Goal: Information Seeking & Learning: Learn about a topic

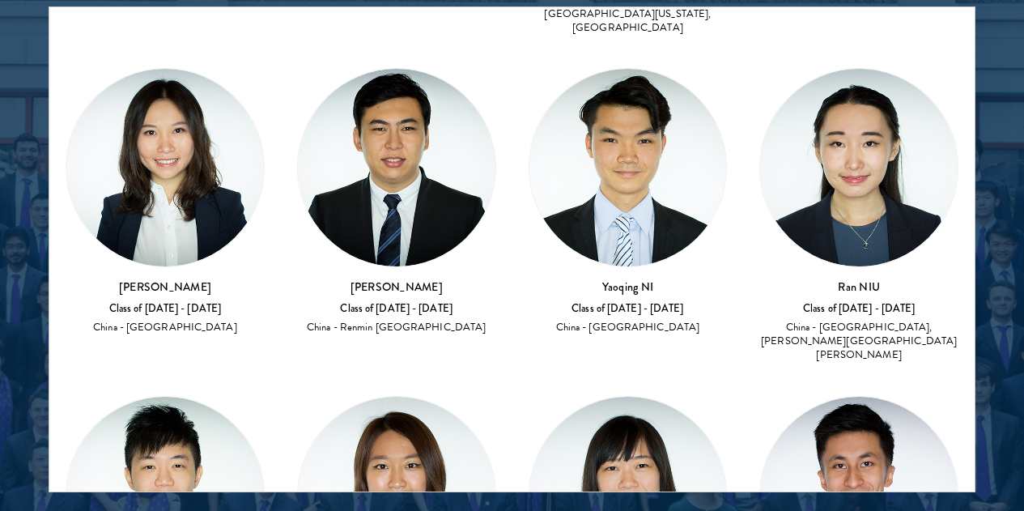
scroll to position [809, 0]
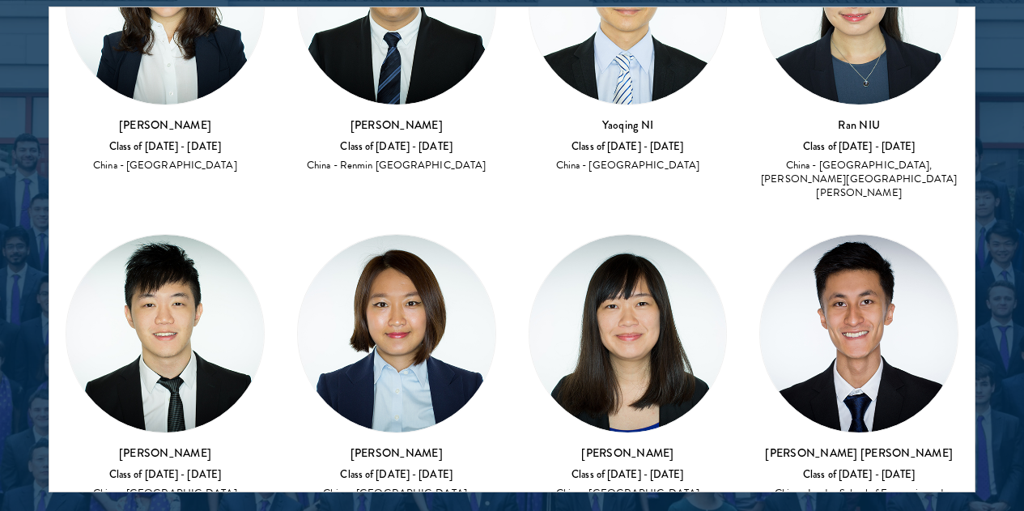
drag, startPoint x: 625, startPoint y: 159, endPoint x: 709, endPoint y: 156, distance: 84.2
copy h3 "[PERSON_NAME]"
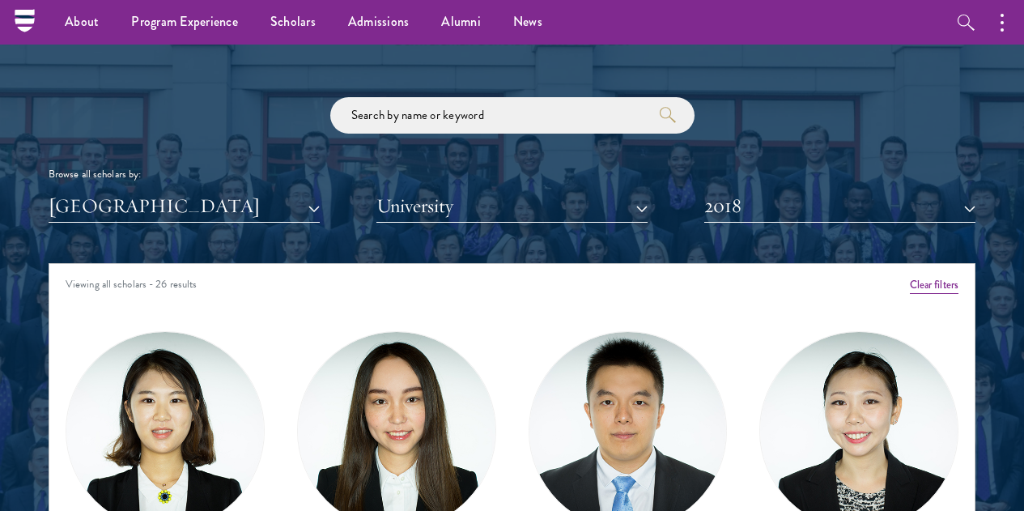
scroll to position [1780, 0]
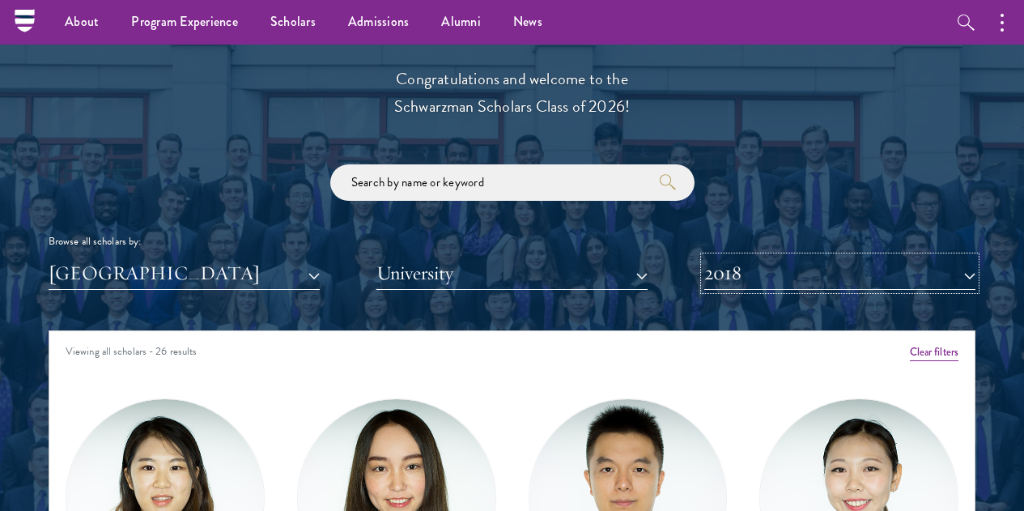
click at [762, 257] on button "2018" at bounding box center [839, 273] width 271 height 33
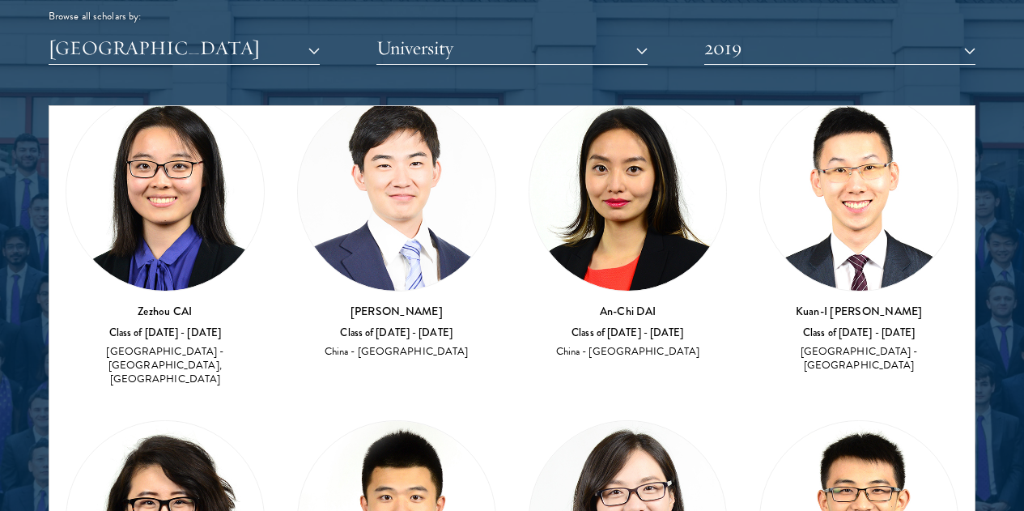
scroll to position [2023, 0]
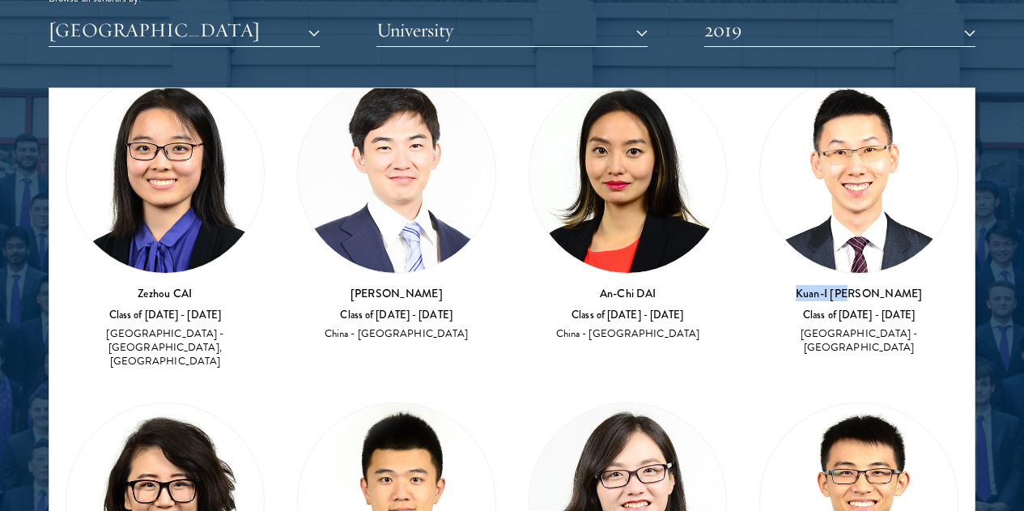
drag, startPoint x: 624, startPoint y: 177, endPoint x: 702, endPoint y: 178, distance: 78.5
click at [759, 285] on h3 "Kuan-I [PERSON_NAME]" at bounding box center [858, 293] width 199 height 16
copy h3 "Kuan-I [PERSON_NAME]"
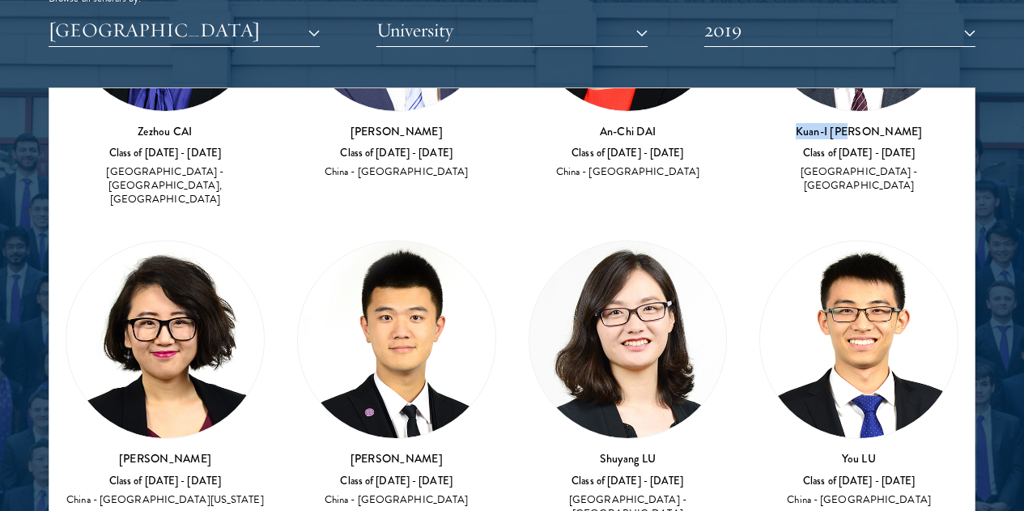
scroll to position [324, 0]
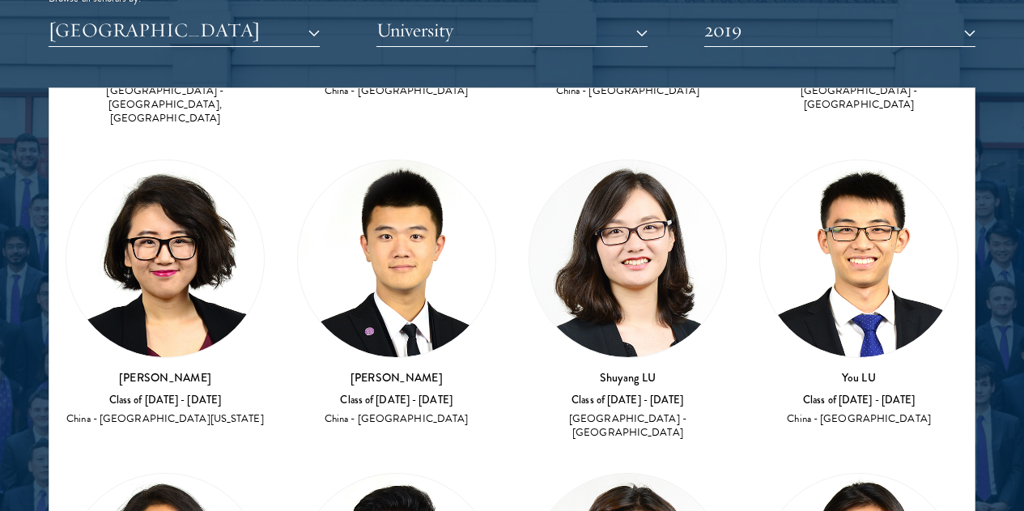
drag, startPoint x: 629, startPoint y: 199, endPoint x: 693, endPoint y: 205, distance: 65.0
copy h3 "Fangdi Pan"
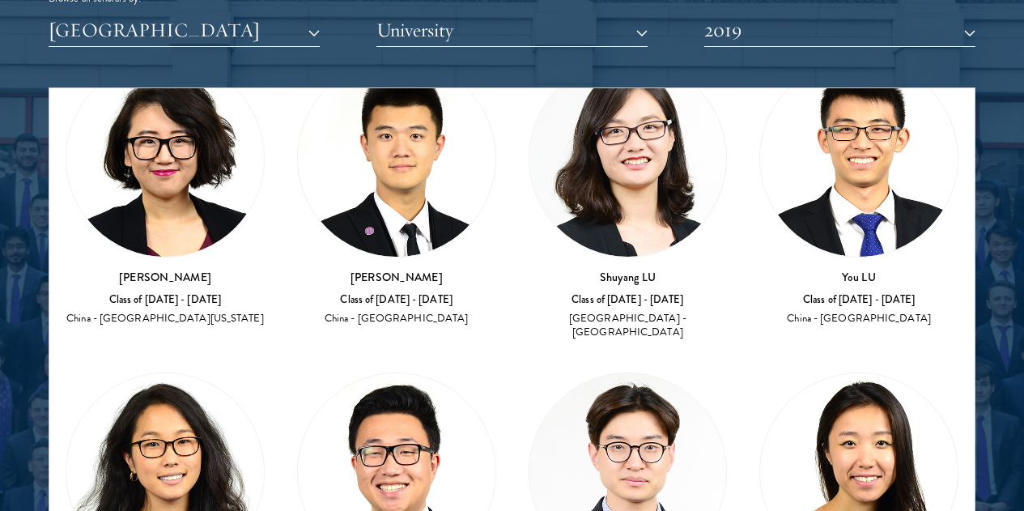
scroll to position [485, 0]
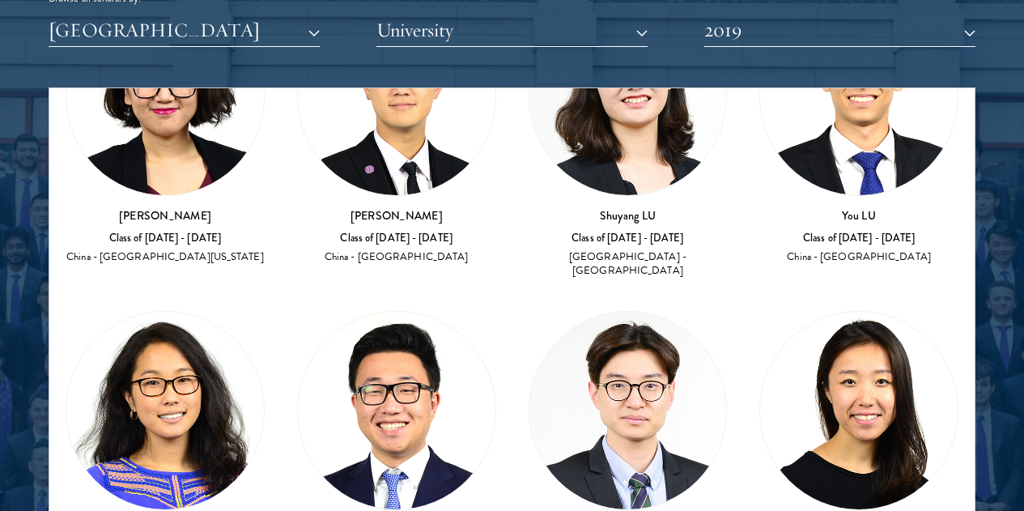
drag, startPoint x: 798, startPoint y: 299, endPoint x: 842, endPoint y: 302, distance: 43.8
copy h3 "[PERSON_NAME]"
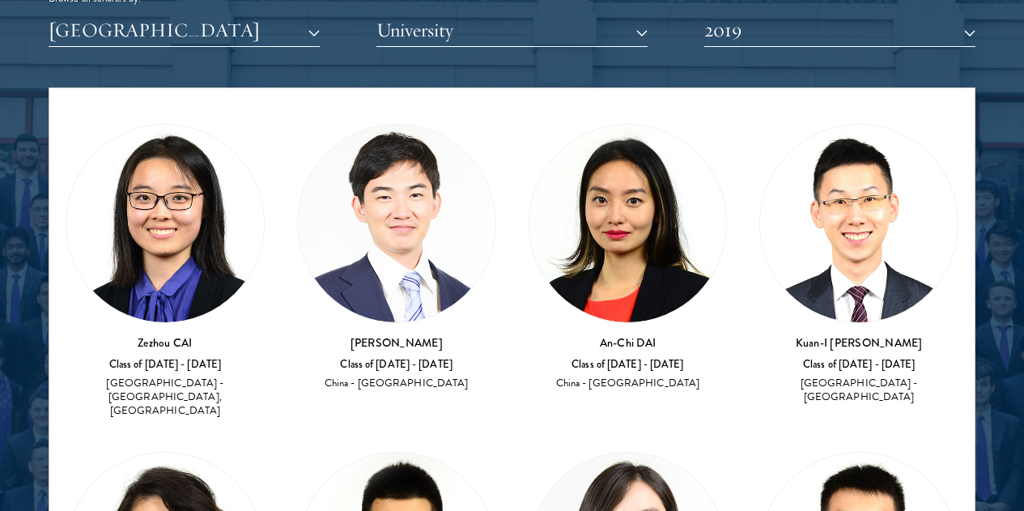
scroll to position [0, 0]
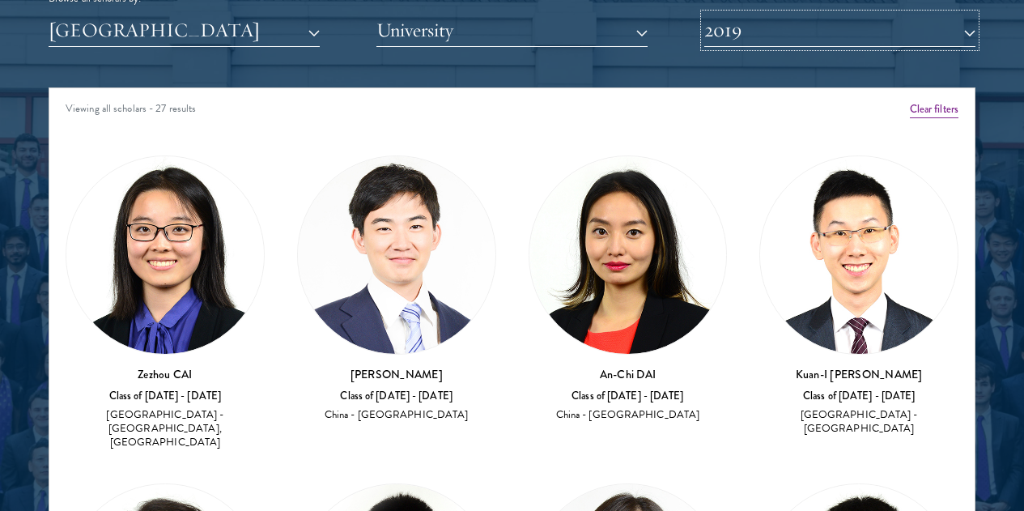
click at [732, 14] on button "2019" at bounding box center [839, 30] width 271 height 33
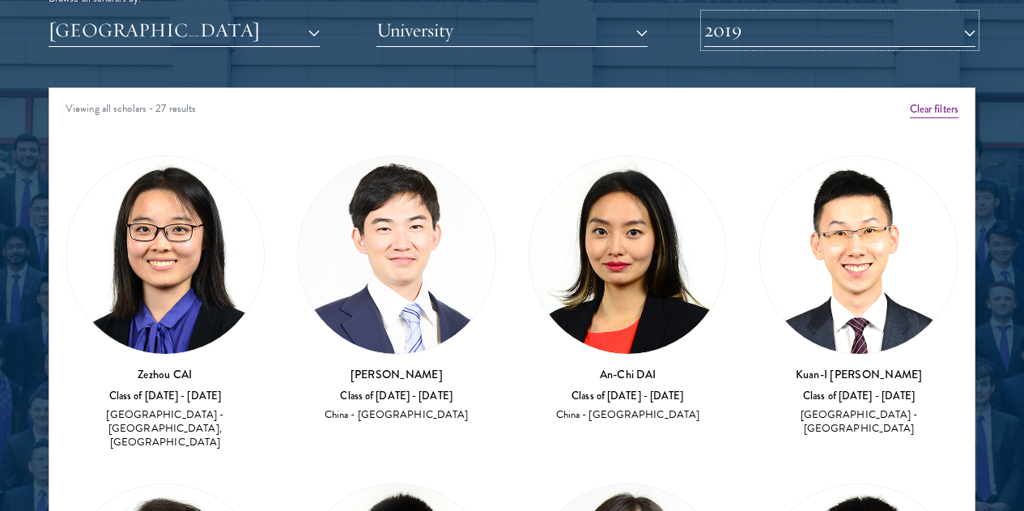
click at [802, 14] on button "2019" at bounding box center [839, 30] width 271 height 33
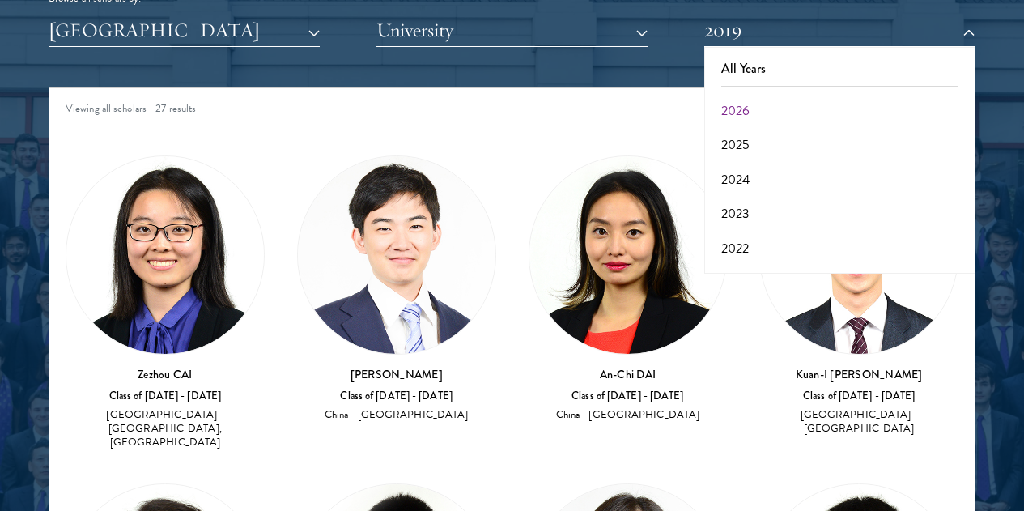
click at [799, 299] on button "2020" at bounding box center [839, 316] width 261 height 34
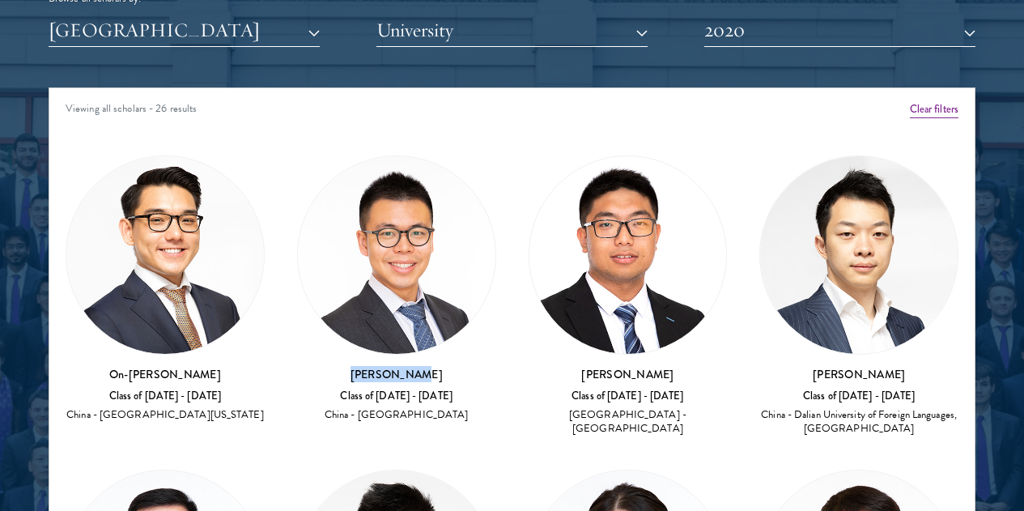
drag, startPoint x: 300, startPoint y: 264, endPoint x: 388, endPoint y: 264, distance: 88.2
click at [388, 366] on h3 "[PERSON_NAME]" at bounding box center [396, 374] width 199 height 16
click at [126, 261] on div "On-Man Chan Class of [DATE] - [DATE] [GEOGRAPHIC_DATA] - [GEOGRAPHIC_DATA][US_S…" at bounding box center [164, 289] width 231 height 300
drag, startPoint x: 148, startPoint y: 259, endPoint x: 251, endPoint y: 257, distance: 102.8
click at [251, 366] on h3 "On-[PERSON_NAME]" at bounding box center [165, 374] width 199 height 16
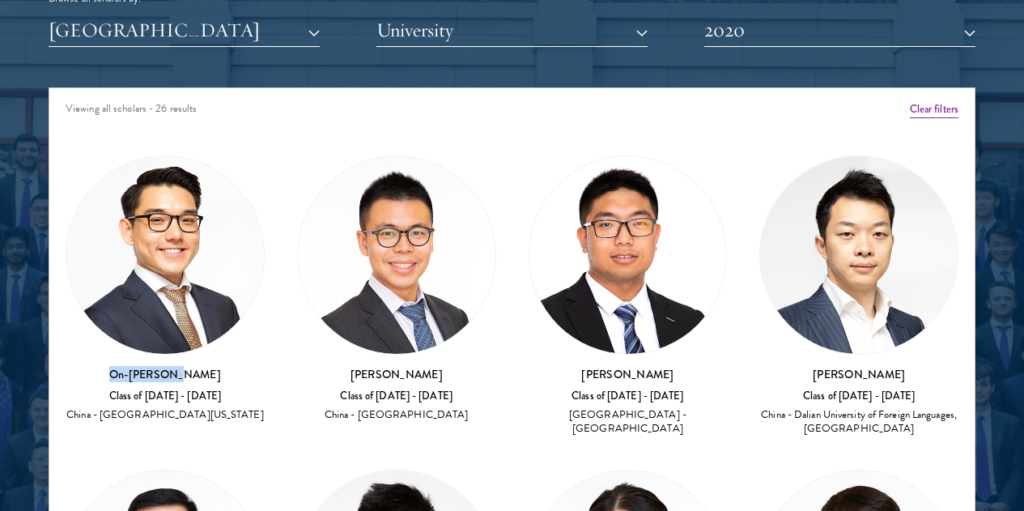
copy h3 "On-[PERSON_NAME]"
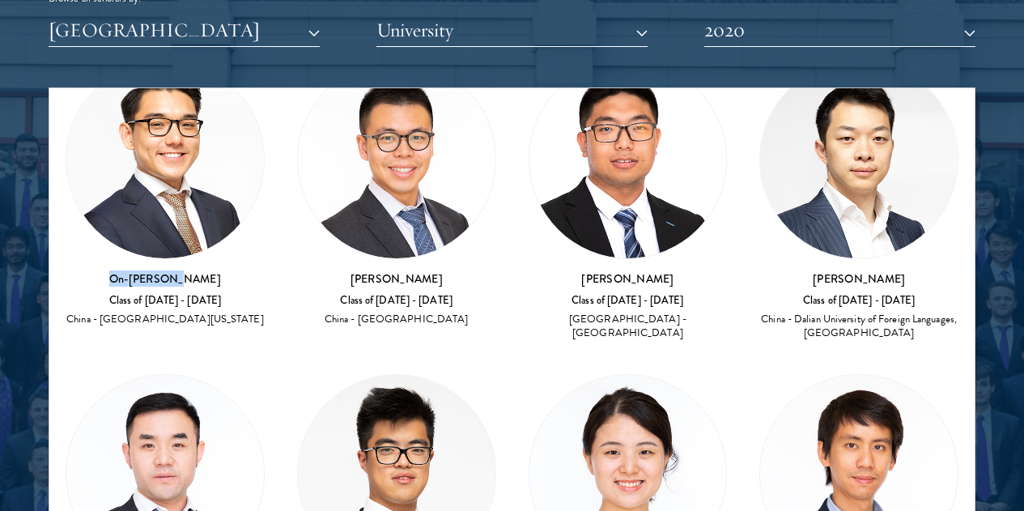
scroll to position [162, 0]
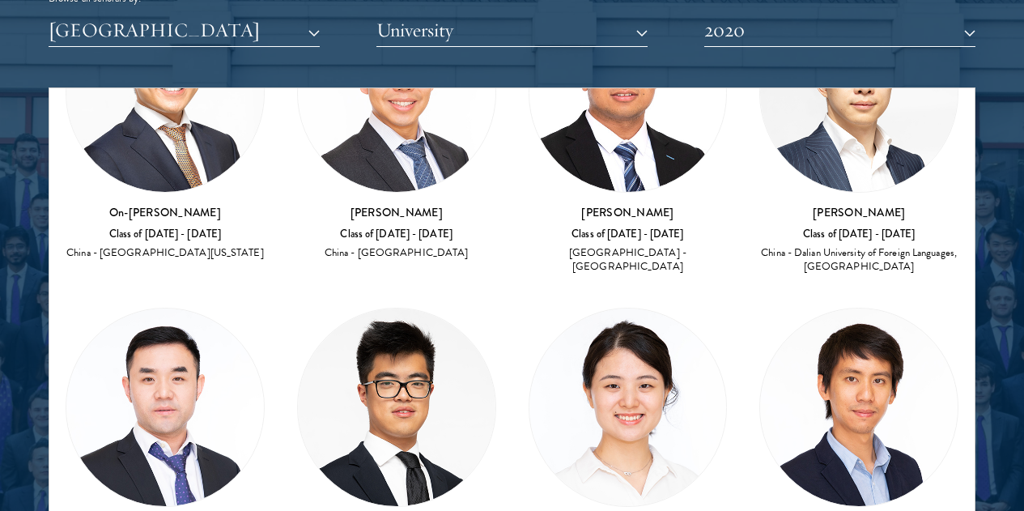
drag, startPoint x: 164, startPoint y: 358, endPoint x: 239, endPoint y: 353, distance: 74.6
copy h3 "Qiang Ha"
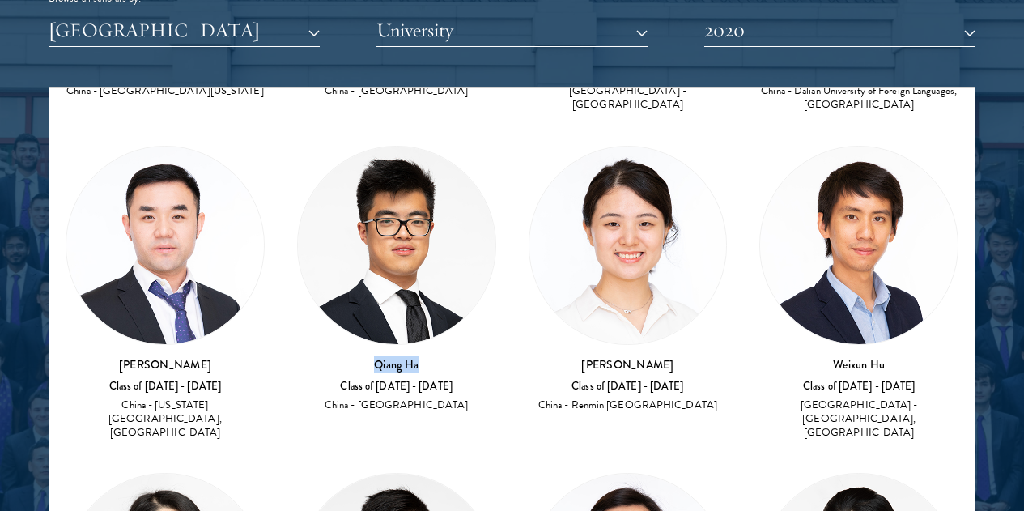
scroll to position [405, 0]
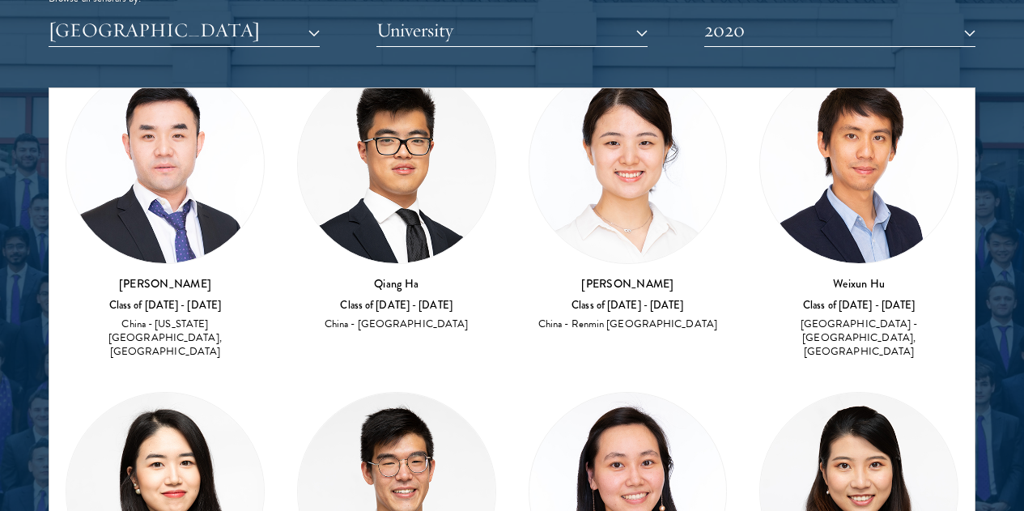
drag, startPoint x: 219, startPoint y: 383, endPoint x: 172, endPoint y: 379, distance: 47.0
copy h3 "Beixi Li"
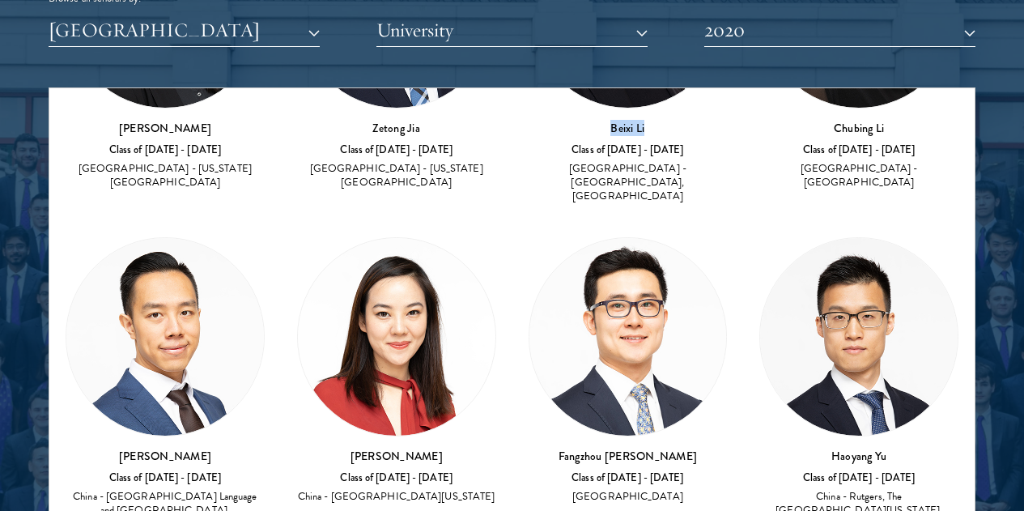
scroll to position [890, 0]
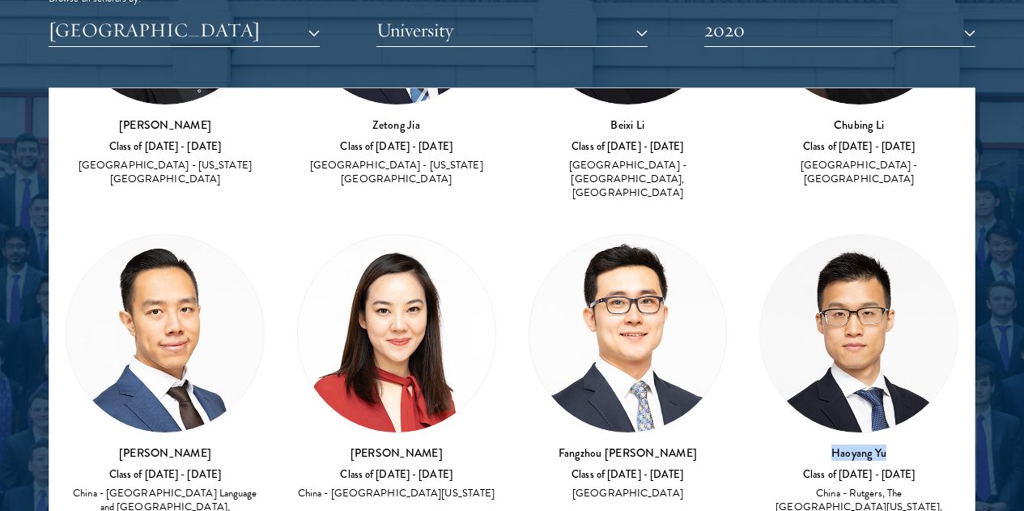
drag, startPoint x: 158, startPoint y: 155, endPoint x: 229, endPoint y: 159, distance: 71.3
click at [759, 444] on h3 "Haoyang Yu" at bounding box center [858, 452] width 199 height 16
copy h3 "Haoyang Yu"
click at [473, 290] on div "Amber Class of [DATE] - [DATE] [GEOGRAPHIC_DATA] - [GEOGRAPHIC_DATA] View Bio C…" at bounding box center [511, 379] width 925 height 2272
drag, startPoint x: 616, startPoint y: 158, endPoint x: 710, endPoint y: 165, distance: 94.1
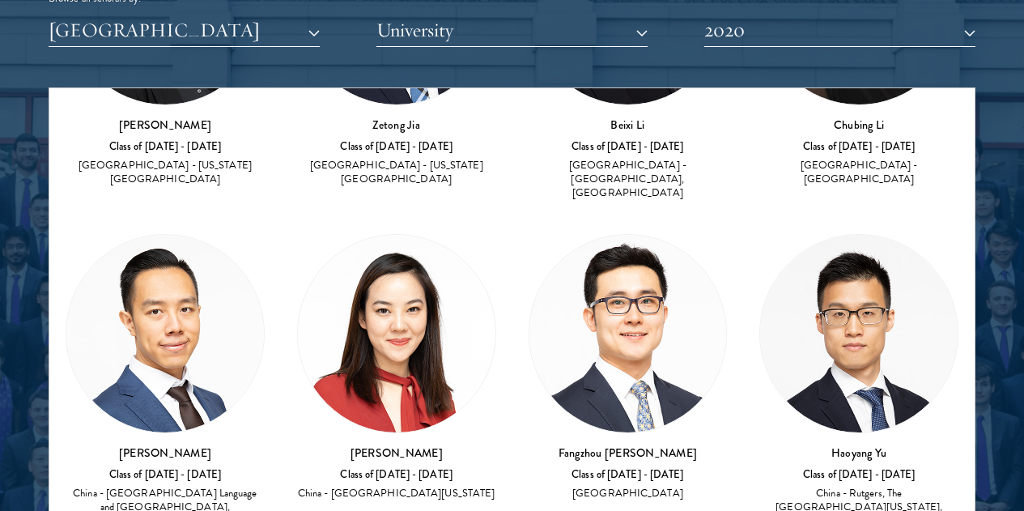
copy h3 "[PERSON_NAME]"
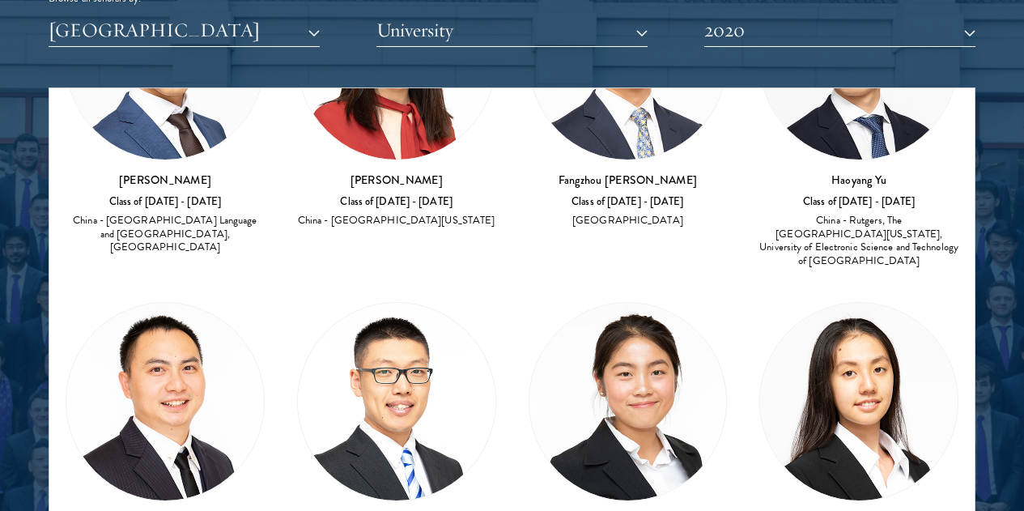
scroll to position [1164, 0]
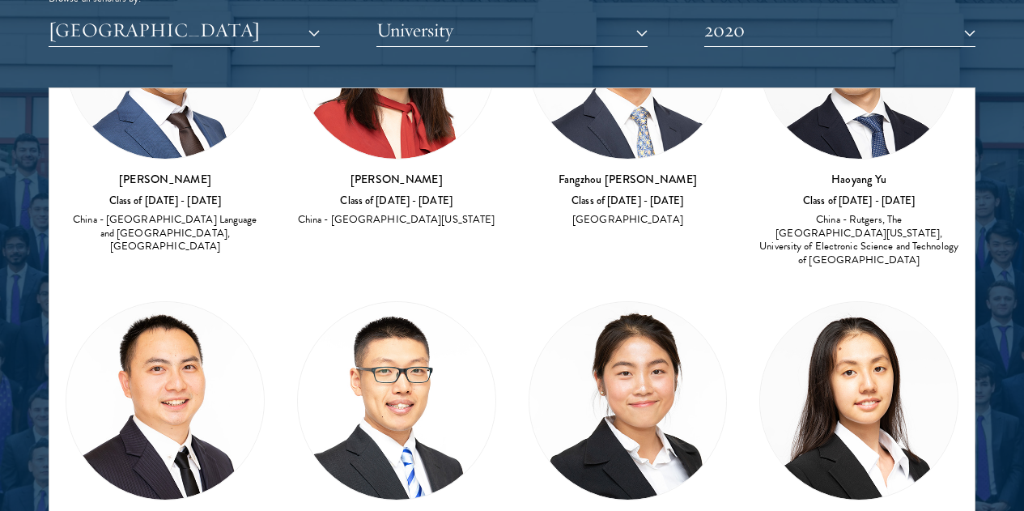
drag, startPoint x: 134, startPoint y: 435, endPoint x: 244, endPoint y: 439, distance: 110.2
copy h3 "[PERSON_NAME]"
click at [602, 329] on div "Amber Class of [DATE] - [DATE] [GEOGRAPHIC_DATA] - [GEOGRAPHIC_DATA] View Bio C…" at bounding box center [511, 106] width 925 height 2272
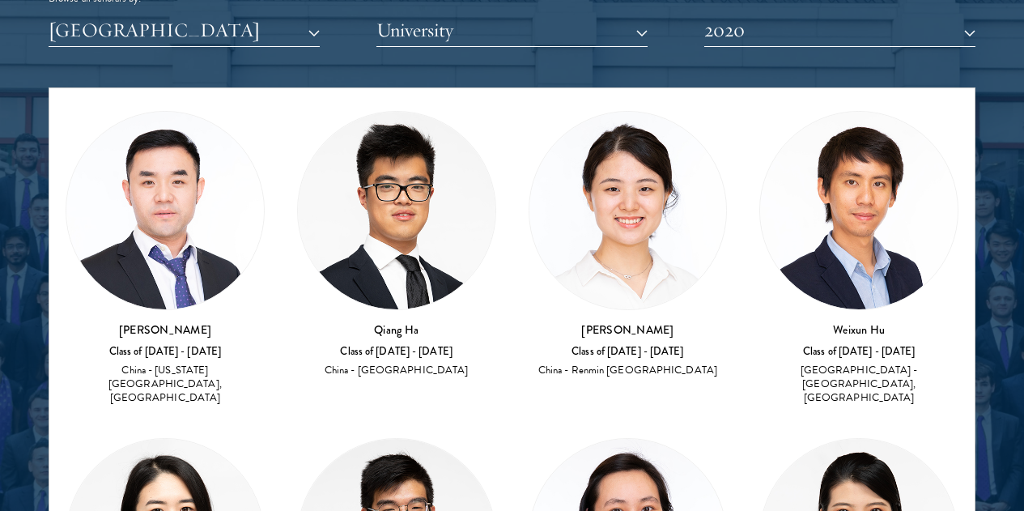
scroll to position [354, 0]
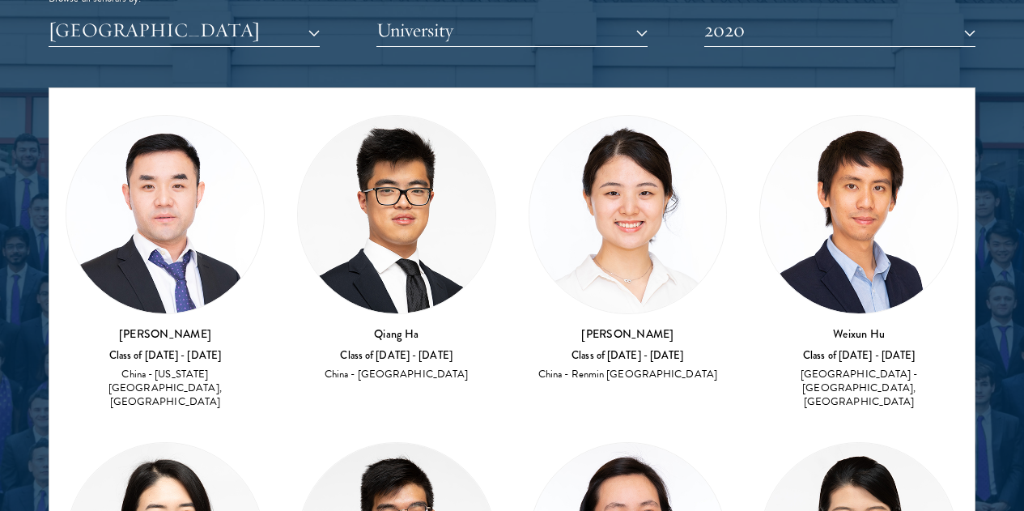
drag, startPoint x: 627, startPoint y: 429, endPoint x: 696, endPoint y: 435, distance: 69.0
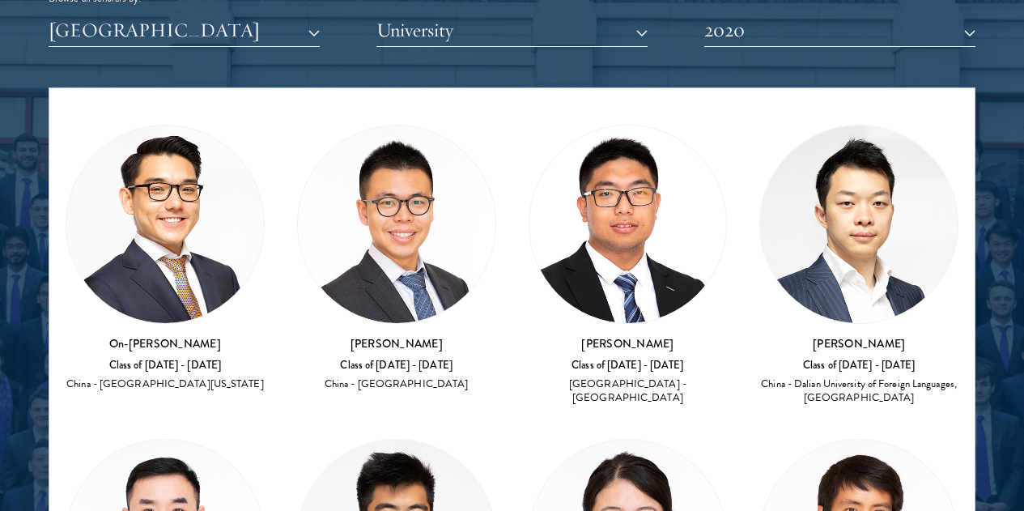
scroll to position [0, 0]
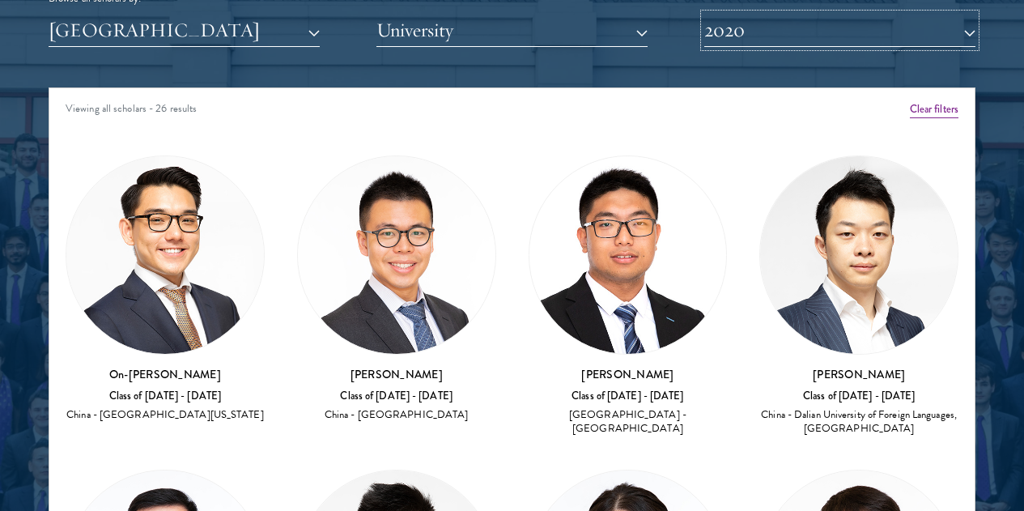
click at [748, 17] on button "2020" at bounding box center [839, 30] width 271 height 33
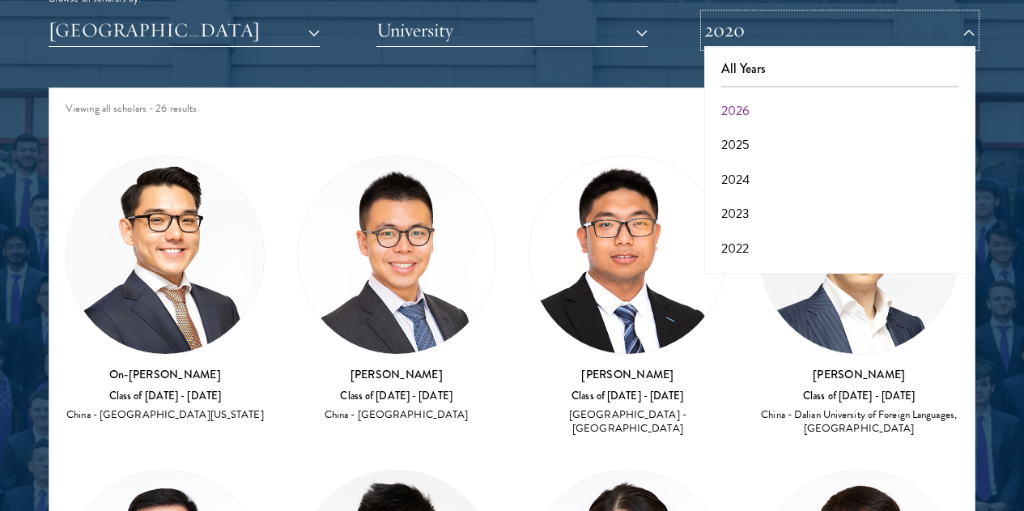
scroll to position [87, 0]
click at [753, 178] on button "2021" at bounding box center [839, 195] width 261 height 34
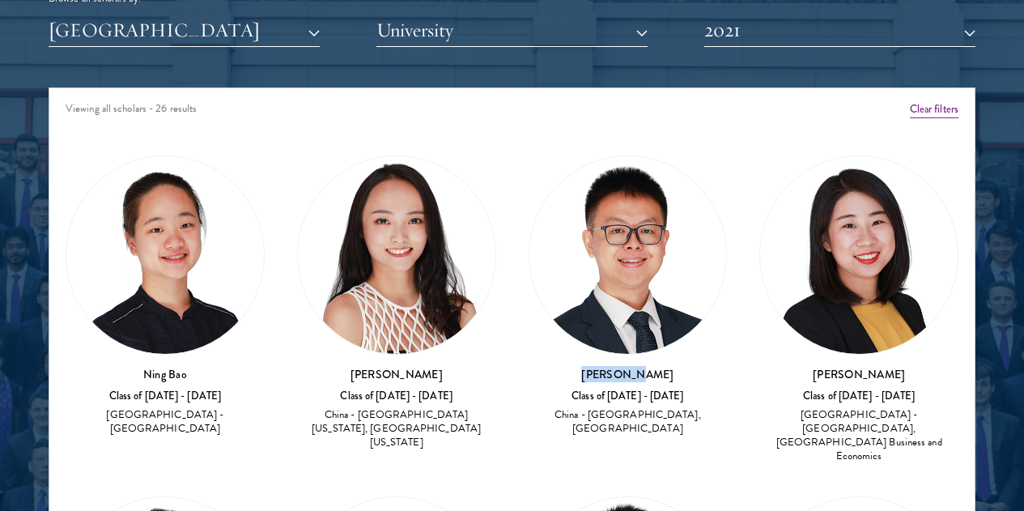
drag, startPoint x: 545, startPoint y: 265, endPoint x: 462, endPoint y: 259, distance: 83.5
click at [528, 366] on h3 "[PERSON_NAME]" at bounding box center [627, 374] width 199 height 16
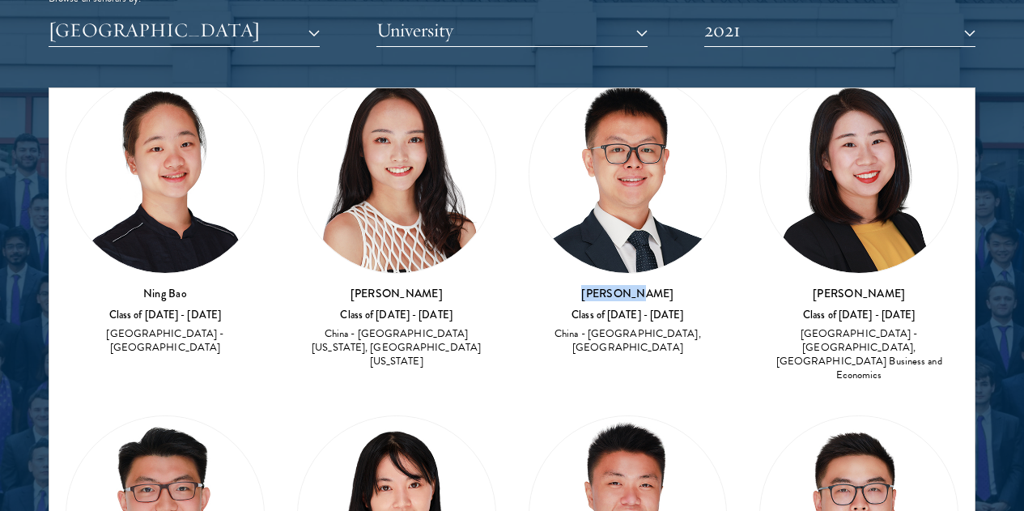
scroll to position [324, 0]
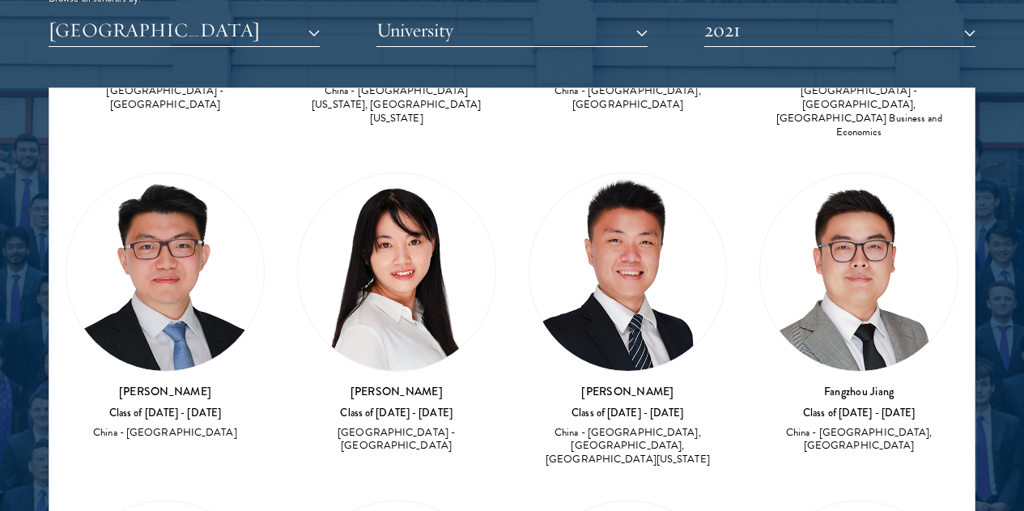
drag, startPoint x: 795, startPoint y: 220, endPoint x: 862, endPoint y: 216, distance: 67.3
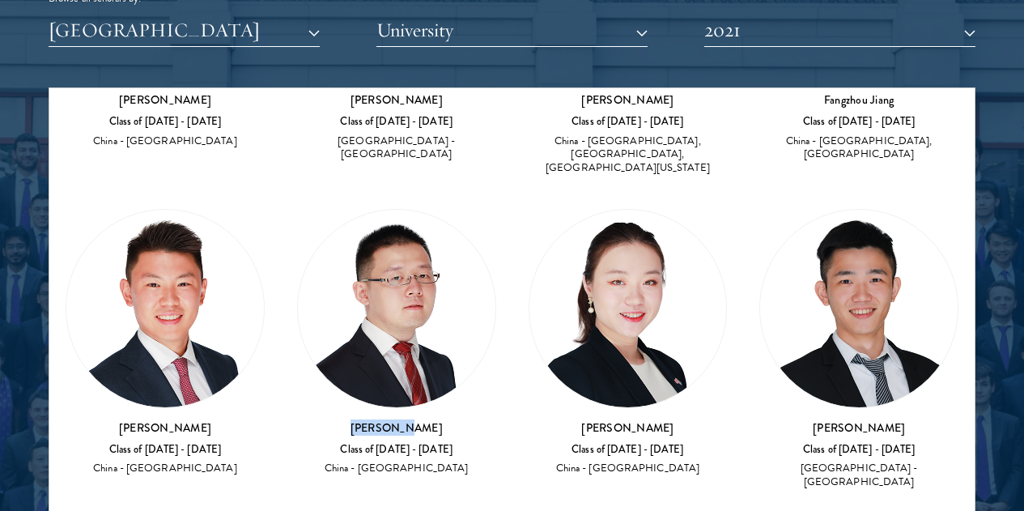
scroll to position [647, 0]
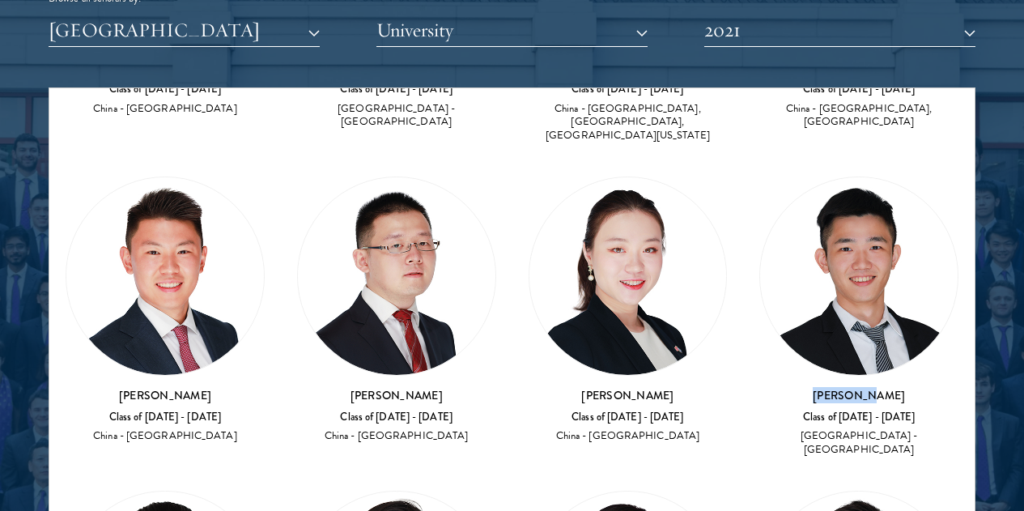
drag, startPoint x: 389, startPoint y: 193, endPoint x: 319, endPoint y: 187, distance: 70.6
click at [759, 387] on h3 "[PERSON_NAME]" at bounding box center [858, 395] width 199 height 16
drag, startPoint x: 161, startPoint y: 190, endPoint x: 252, endPoint y: 193, distance: 91.5
click at [528, 387] on h3 "[PERSON_NAME]" at bounding box center [627, 395] width 199 height 16
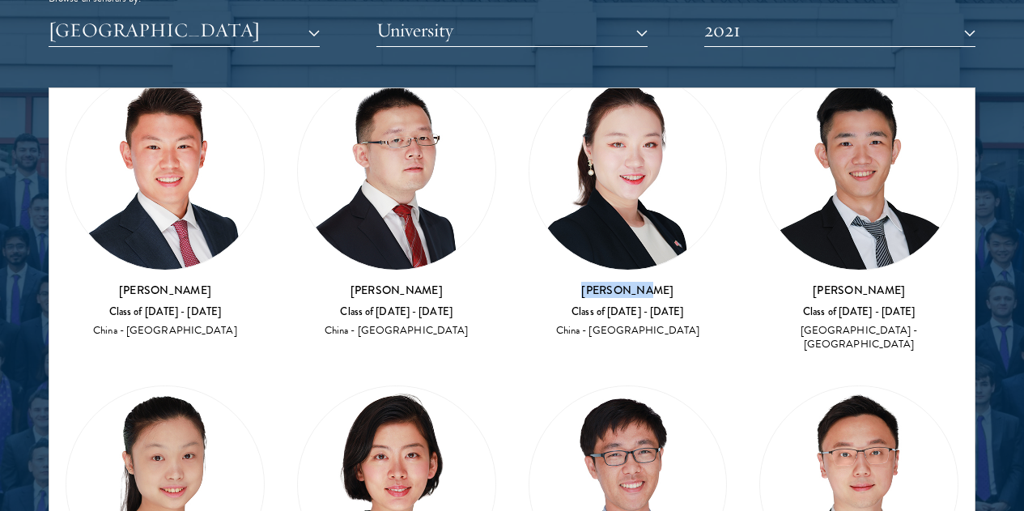
scroll to position [809, 0]
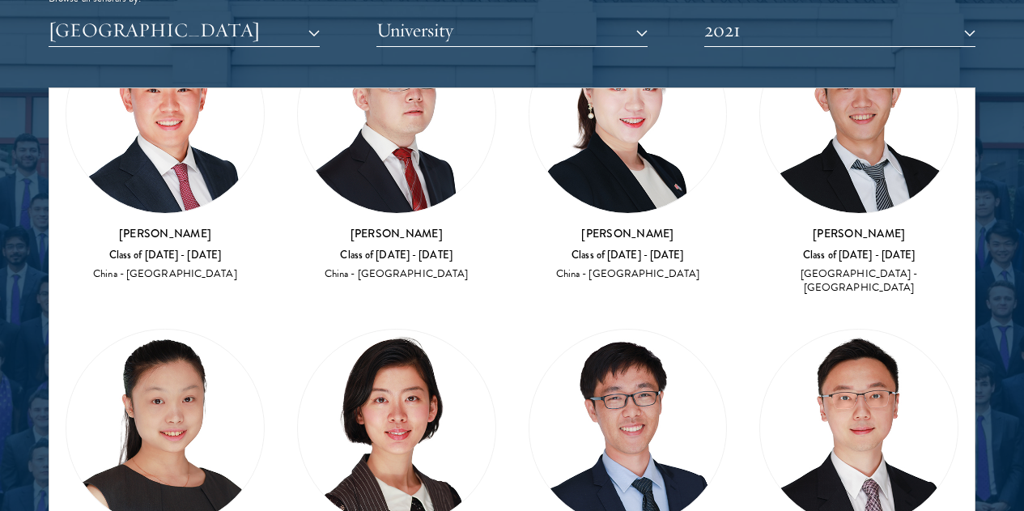
drag, startPoint x: 474, startPoint y: 292, endPoint x: 555, endPoint y: 289, distance: 81.0
drag, startPoint x: 667, startPoint y: 299, endPoint x: 712, endPoint y: 296, distance: 45.4
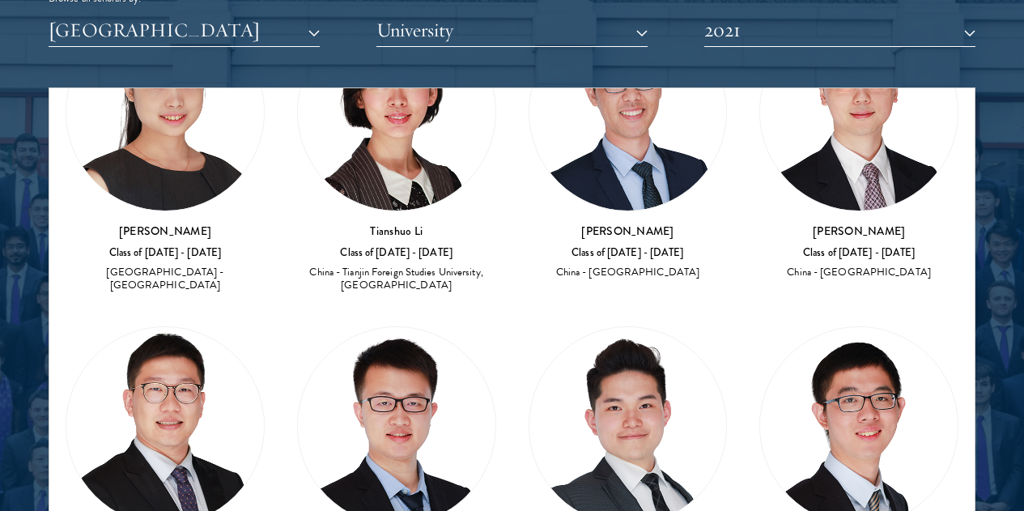
scroll to position [1214, 0]
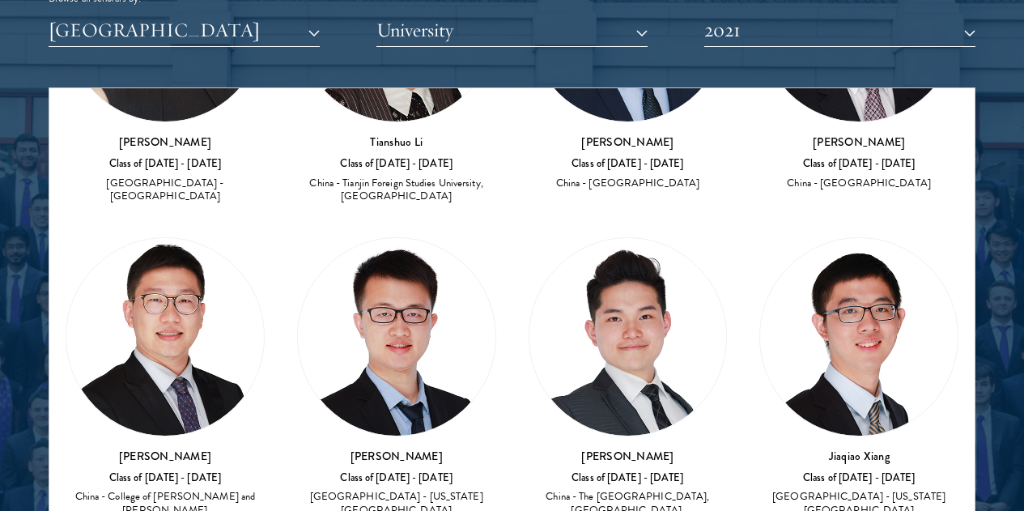
drag, startPoint x: 152, startPoint y: 203, endPoint x: 243, endPoint y: 210, distance: 90.9
click at [426, 358] on div "Amber Class of [DATE] - [DATE] [GEOGRAPHIC_DATA] - [GEOGRAPHIC_DATA] View Bio C…" at bounding box center [511, 70] width 925 height 2300
drag, startPoint x: 770, startPoint y: 198, endPoint x: 869, endPoint y: 202, distance: 98.8
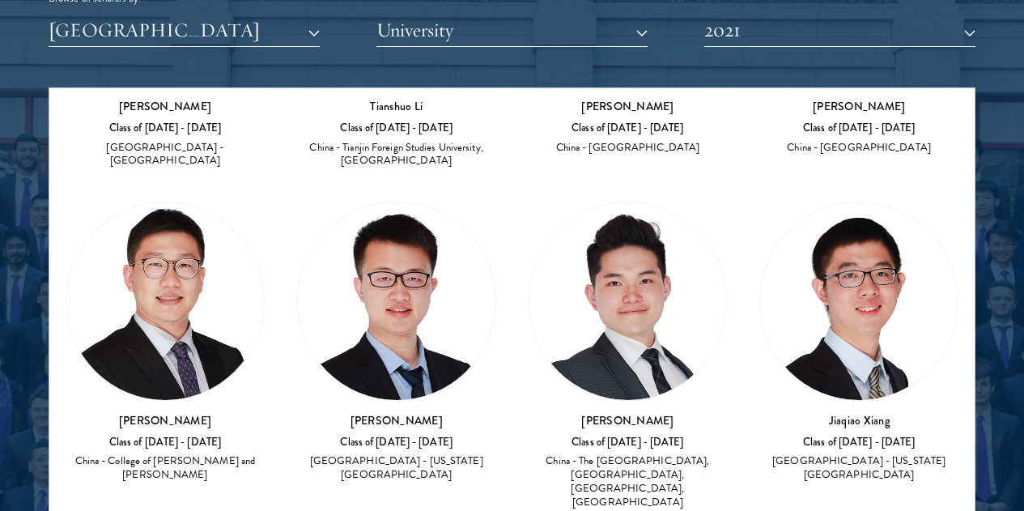
scroll to position [1266, 0]
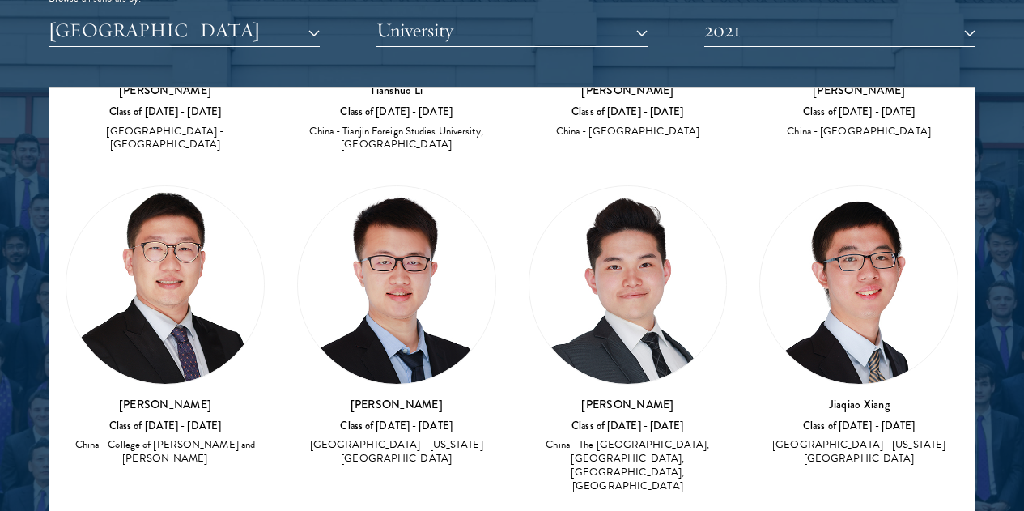
drag, startPoint x: 251, startPoint y: 439, endPoint x: 118, endPoint y: 437, distance: 132.7
click at [588, 335] on div "Amber Class of [DATE] - [DATE] [GEOGRAPHIC_DATA] - [GEOGRAPHIC_DATA] View Bio C…" at bounding box center [511, 18] width 925 height 2300
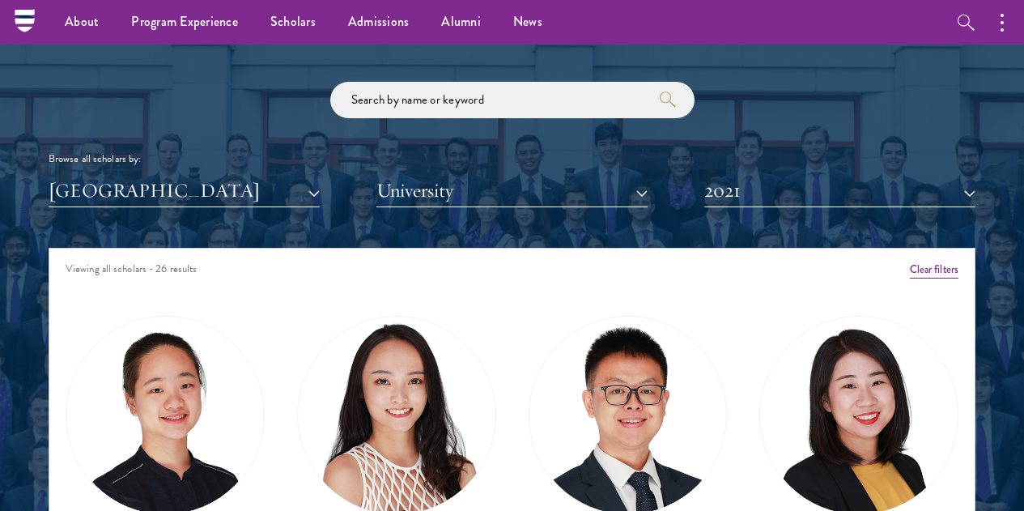
scroll to position [1861, 0]
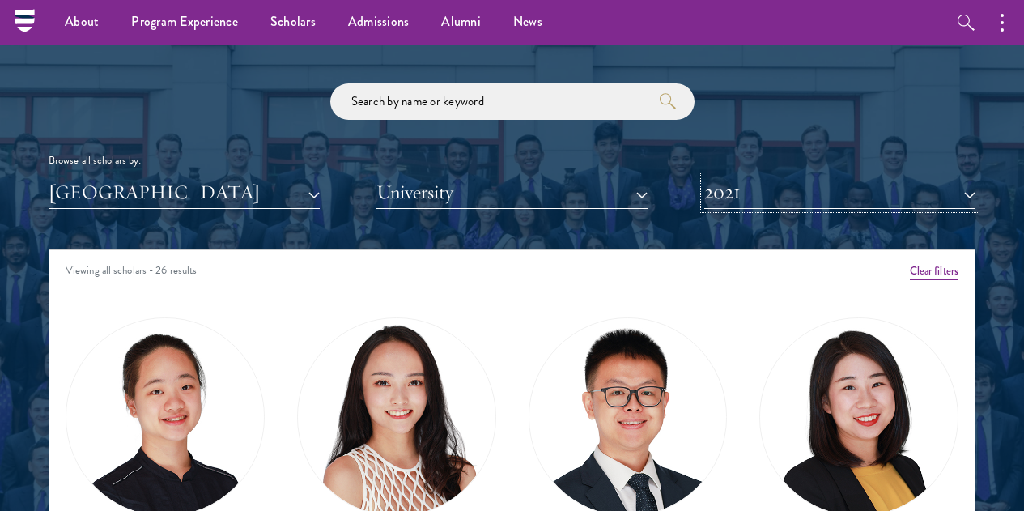
click at [708, 176] on button "2021" at bounding box center [839, 192] width 271 height 33
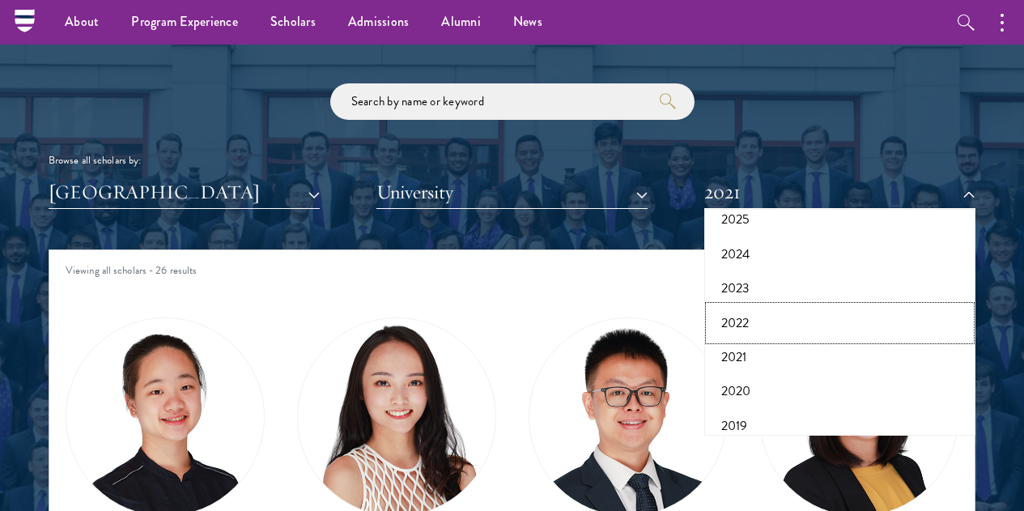
click at [738, 306] on button "2022" at bounding box center [839, 323] width 261 height 34
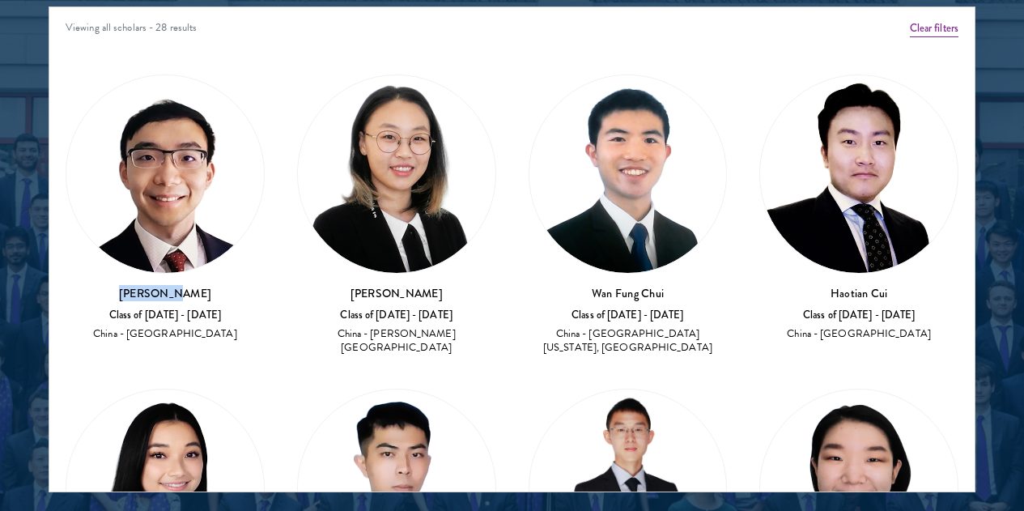
drag, startPoint x: 227, startPoint y: 179, endPoint x: 161, endPoint y: 180, distance: 66.4
click at [161, 285] on h3 "[PERSON_NAME]" at bounding box center [165, 293] width 199 height 16
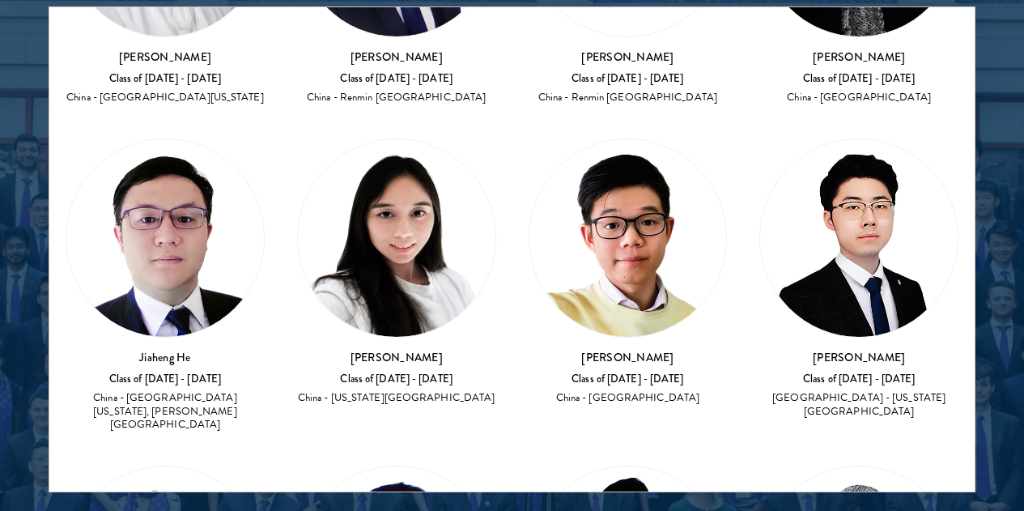
scroll to position [566, 0]
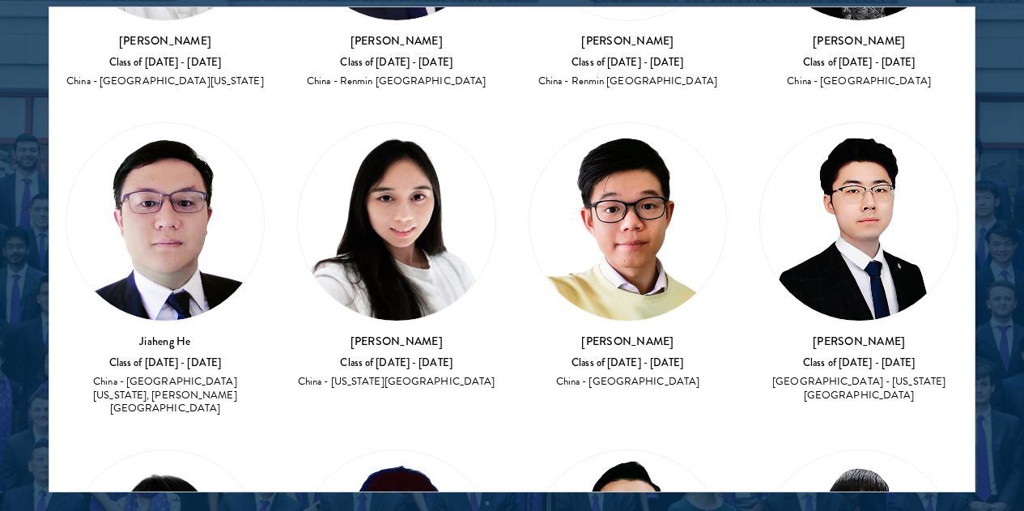
drag, startPoint x: 629, startPoint y: 125, endPoint x: 693, endPoint y: 124, distance: 63.9
drag, startPoint x: 774, startPoint y: 367, endPoint x: 865, endPoint y: 371, distance: 91.6
drag, startPoint x: 781, startPoint y: 118, endPoint x: 864, endPoint y: 122, distance: 83.4
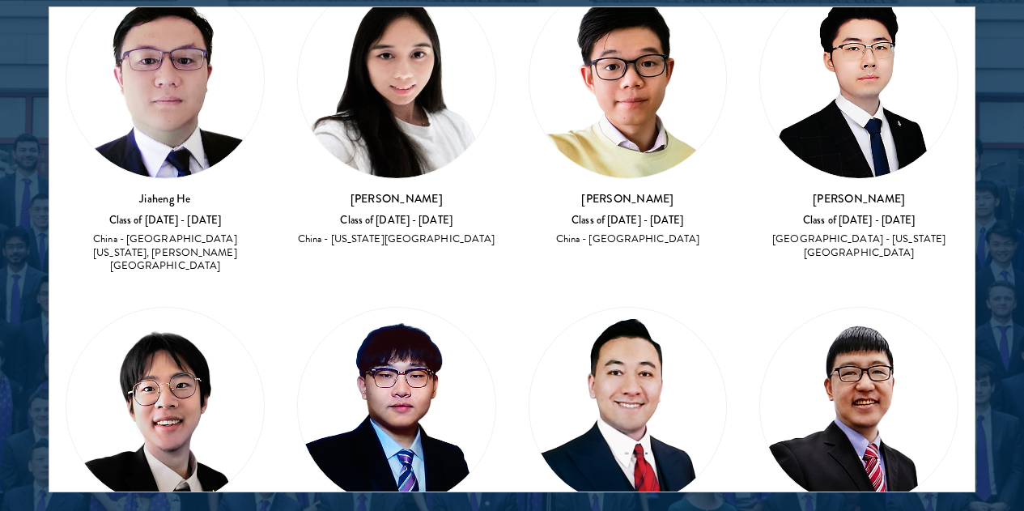
scroll to position [728, 0]
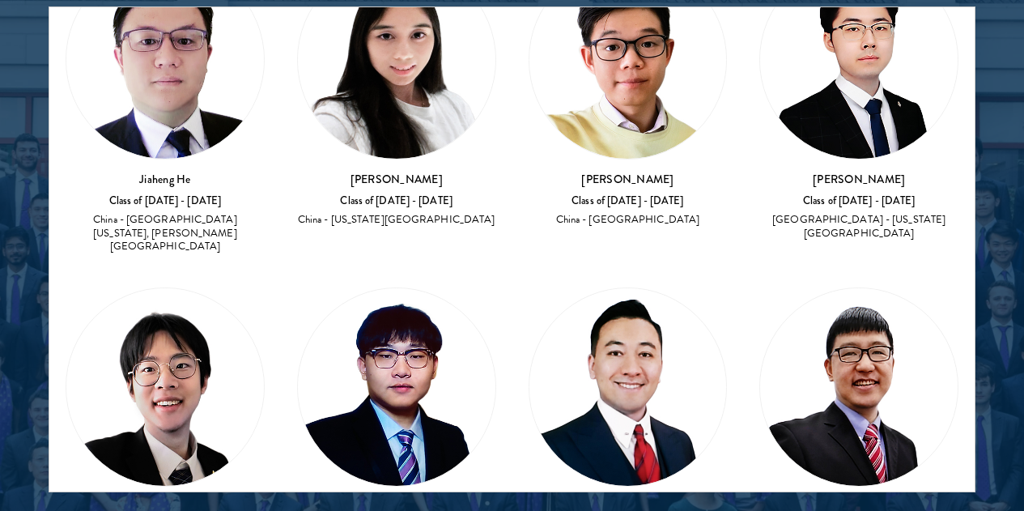
drag, startPoint x: 301, startPoint y: 206, endPoint x: 410, endPoint y: 213, distance: 109.4
drag, startPoint x: 477, startPoint y: 202, endPoint x: 542, endPoint y: 202, distance: 64.7
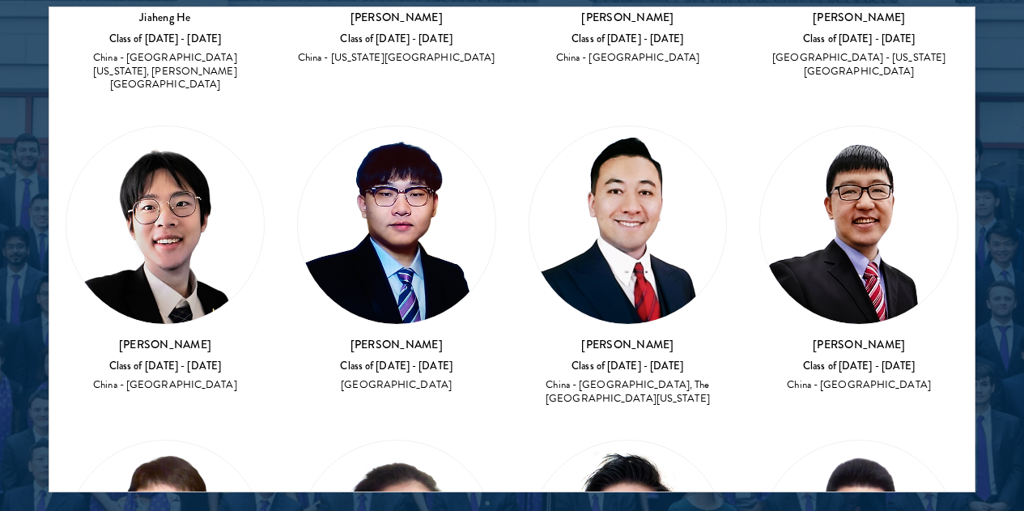
scroll to position [971, 0]
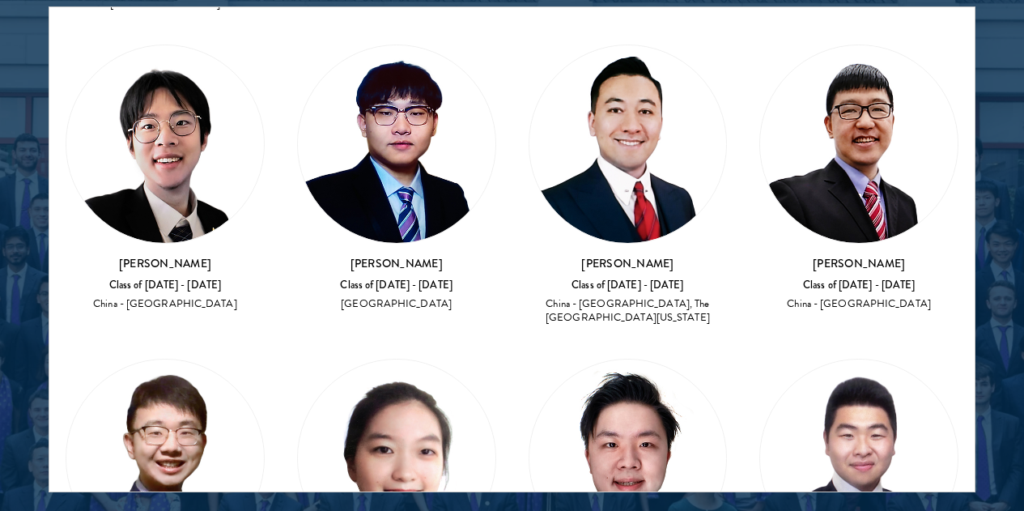
drag, startPoint x: 470, startPoint y: 219, endPoint x: 538, endPoint y: 214, distance: 68.2
click at [771, 353] on div "Amber Class of [DATE] - [DATE] [GEOGRAPHIC_DATA] - [GEOGRAPHIC_DATA] View Bio C…" at bounding box center [511, 211] width 925 height 2258
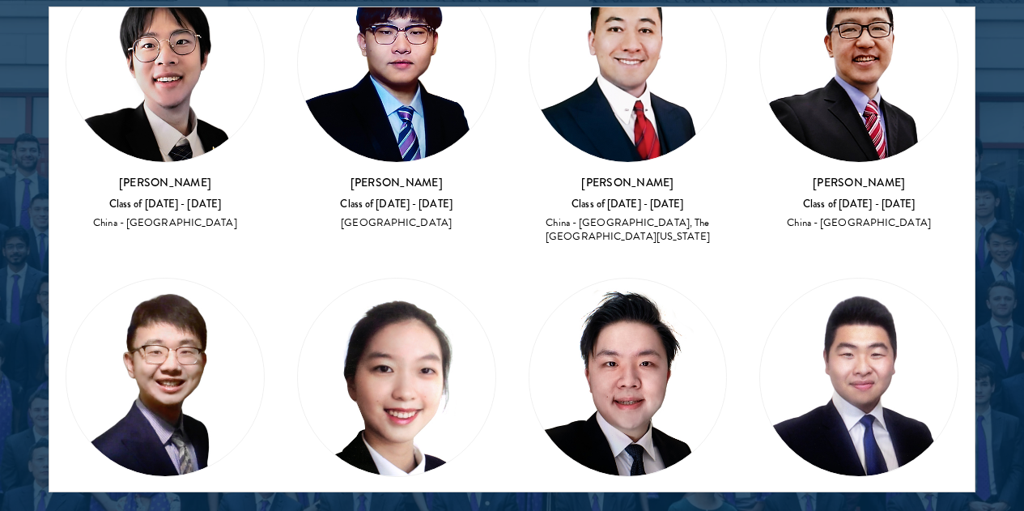
drag, startPoint x: 458, startPoint y: 379, endPoint x: 564, endPoint y: 373, distance: 106.2
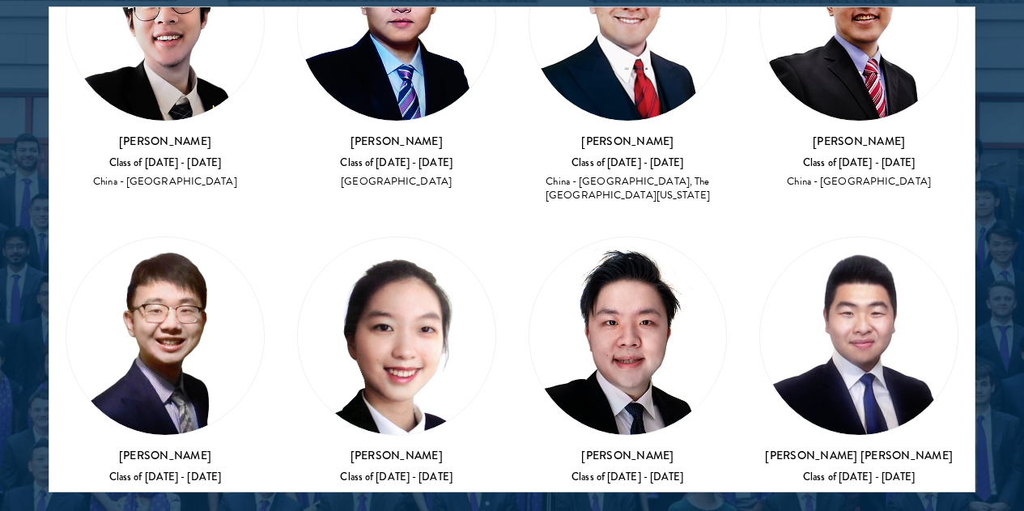
scroll to position [1113, 0]
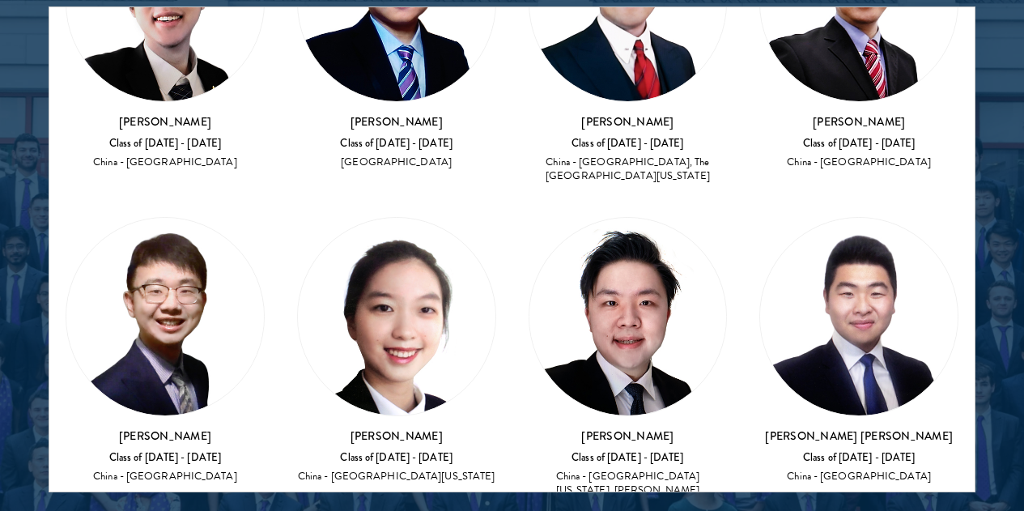
click at [607, 346] on div "Amber Class of [DATE] - [DATE] [GEOGRAPHIC_DATA] - [GEOGRAPHIC_DATA] View Bio C…" at bounding box center [511, 69] width 925 height 2258
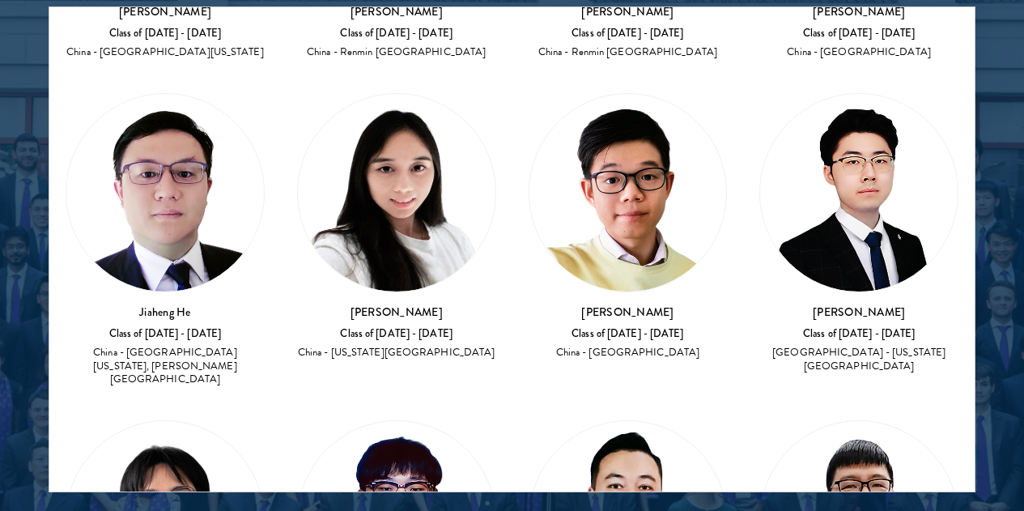
scroll to position [708, 0]
